Goal: Find specific page/section: Find specific page/section

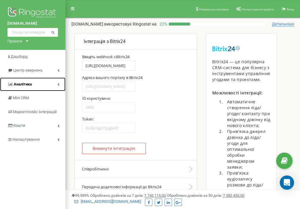
click at [58, 85] on icon at bounding box center [58, 84] width 2 height 3
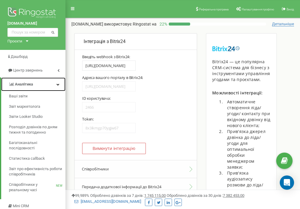
click at [58, 85] on icon at bounding box center [57, 84] width 3 height 3
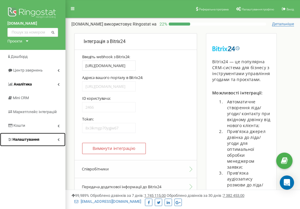
click at [58, 139] on icon at bounding box center [58, 139] width 2 height 3
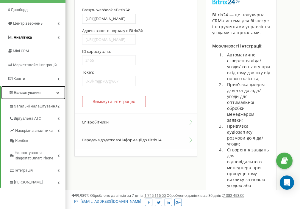
scroll to position [51, 0]
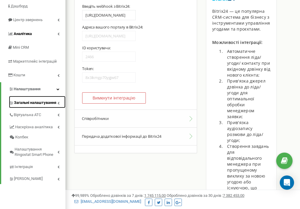
click at [57, 103] on icon at bounding box center [58, 103] width 2 height 3
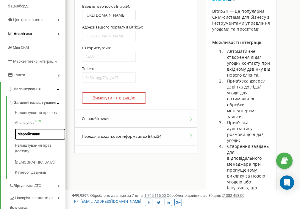
click at [35, 140] on link "Співробітники" at bounding box center [40, 135] width 51 height 12
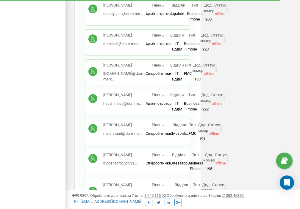
scroll to position [2189, 0]
